Goal: Check status: Check status

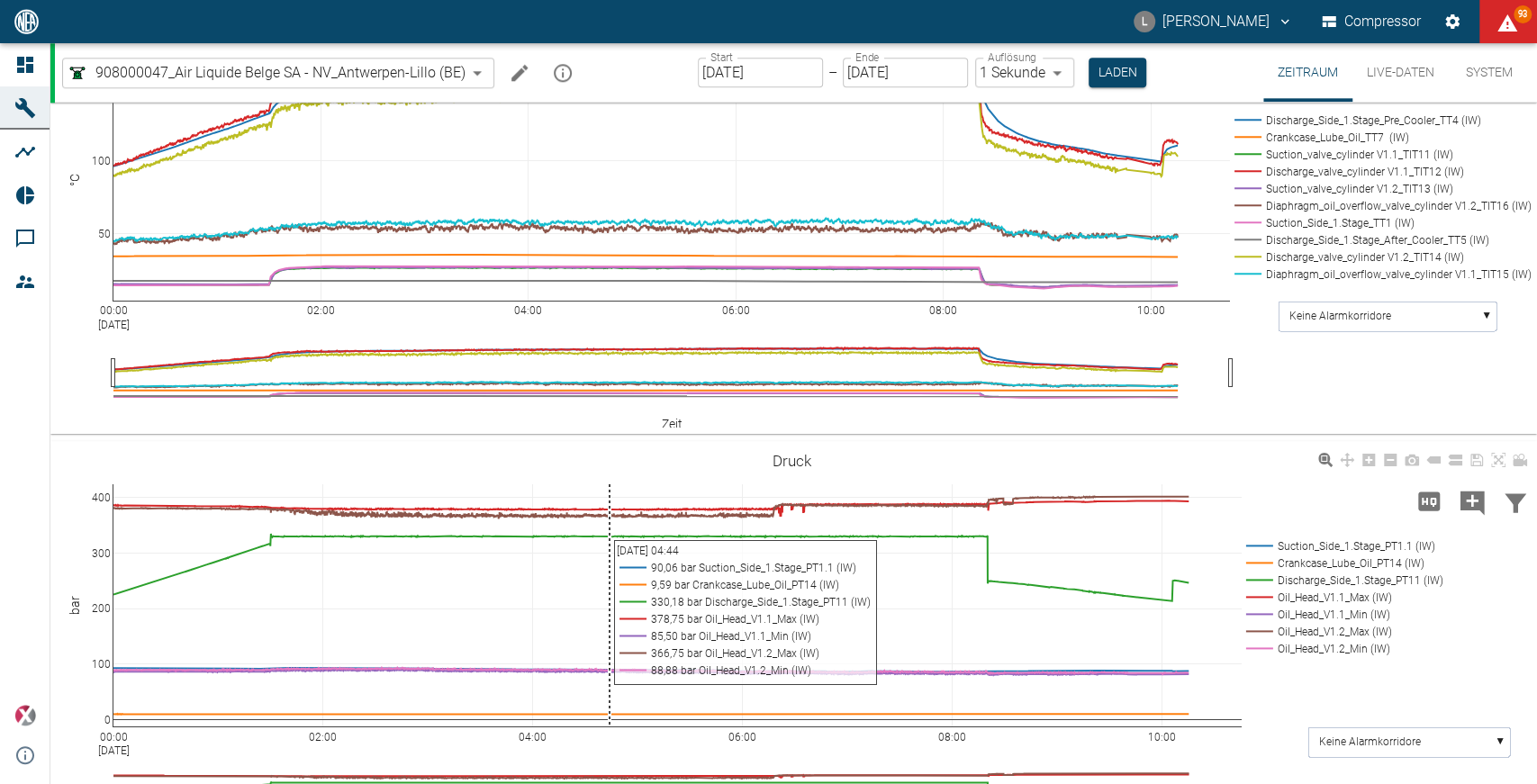
scroll to position [1500, 0]
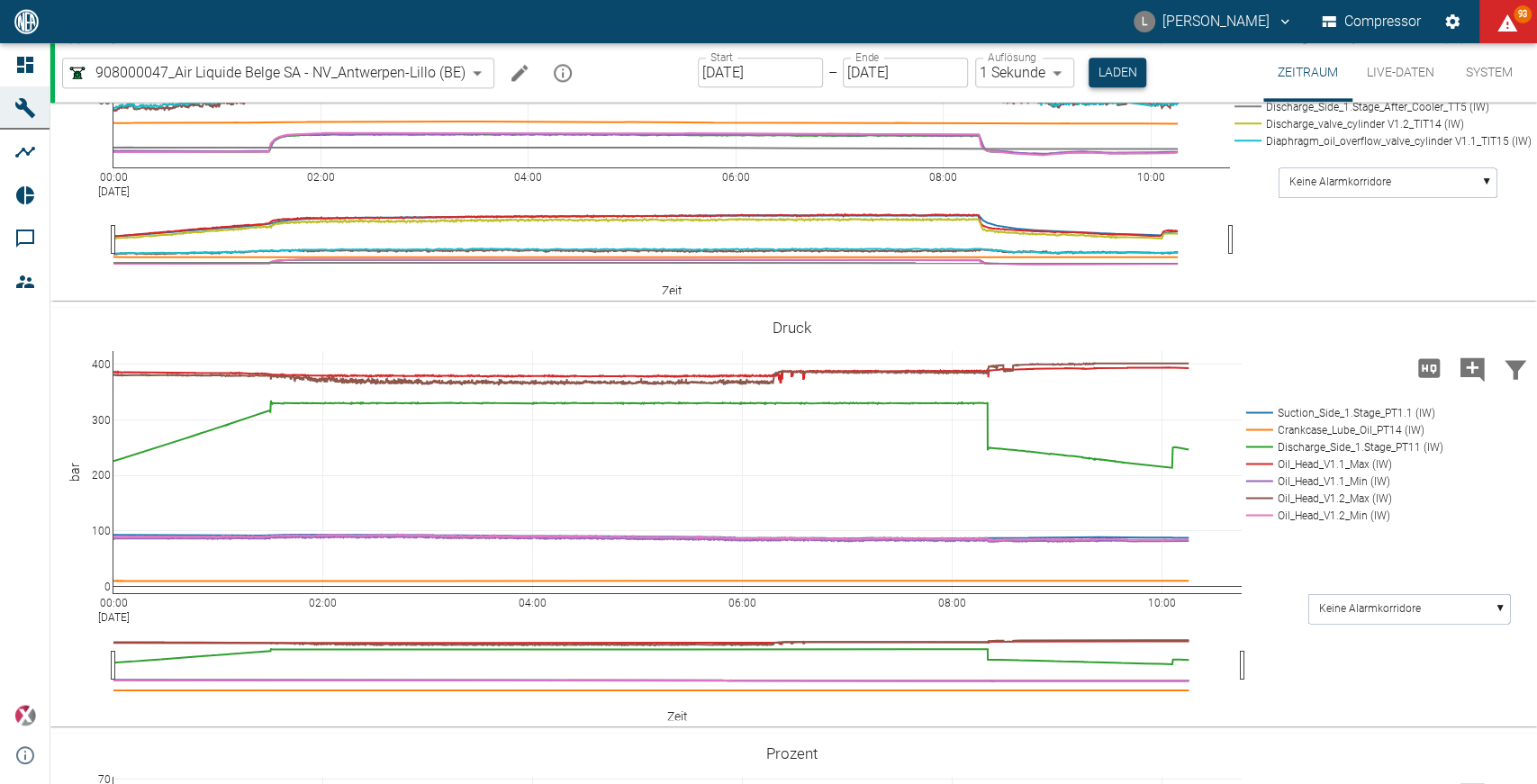
click at [1108, 65] on button "Laden" at bounding box center [1118, 73] width 58 height 30
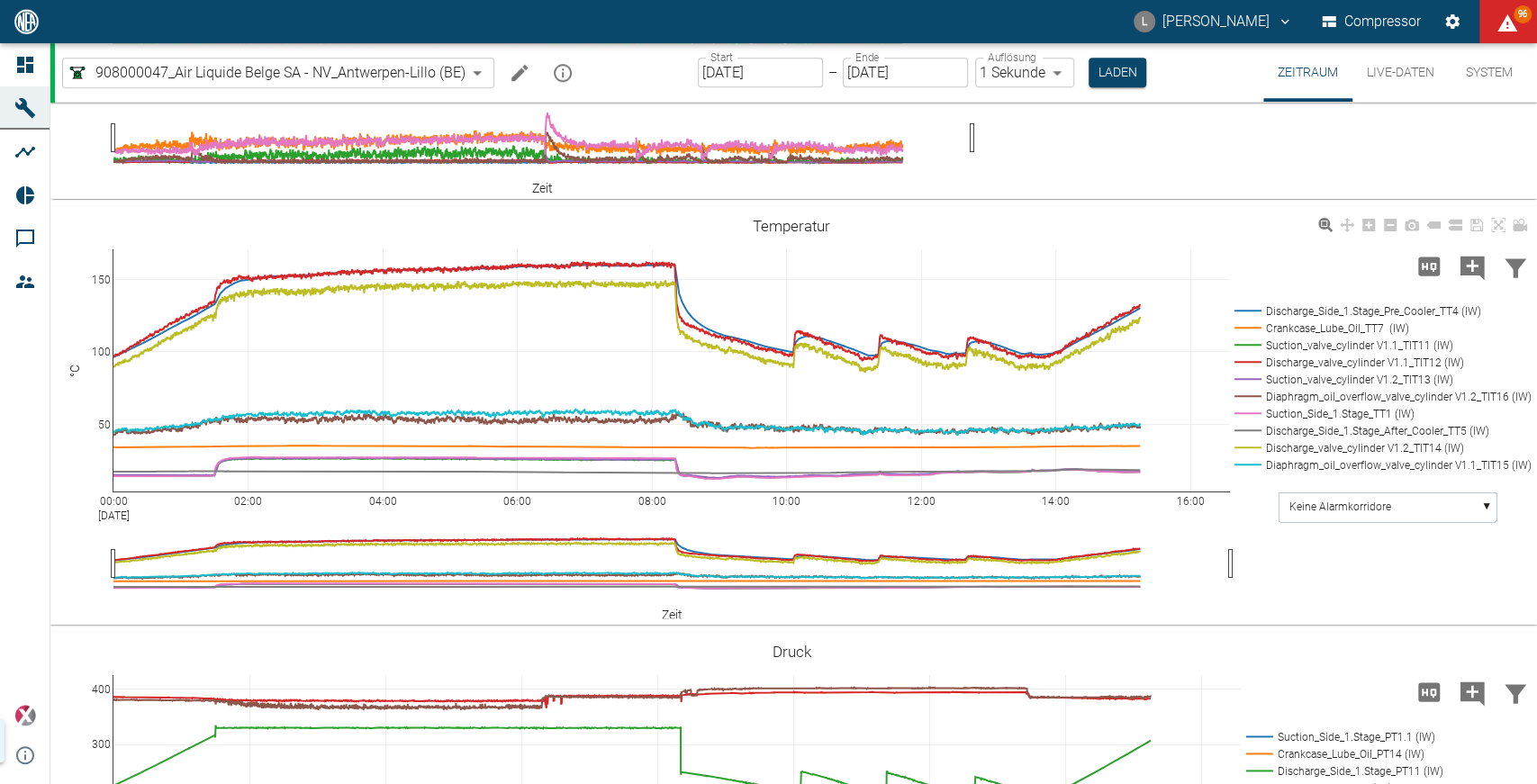
scroll to position [1400, 0]
